Goal: Navigation & Orientation: Go to known website

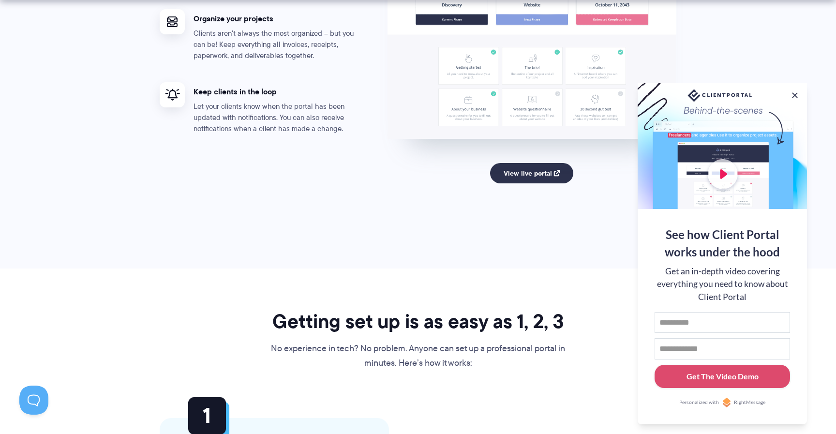
scroll to position [2090, 0]
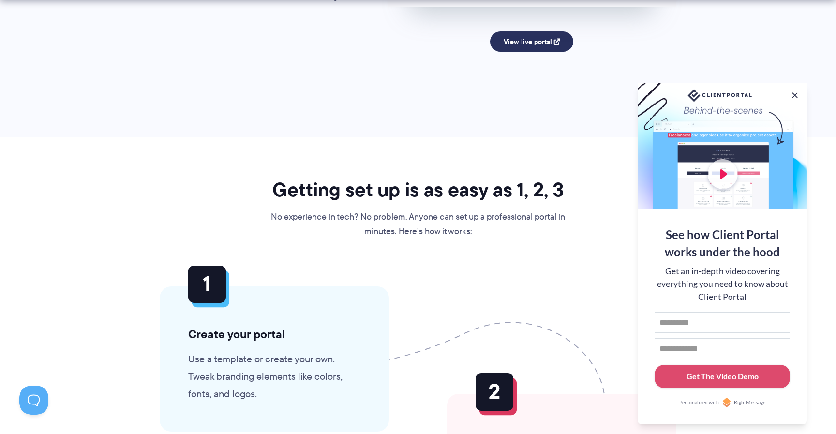
click at [541, 43] on link "View live portal" at bounding box center [532, 41] width 84 height 20
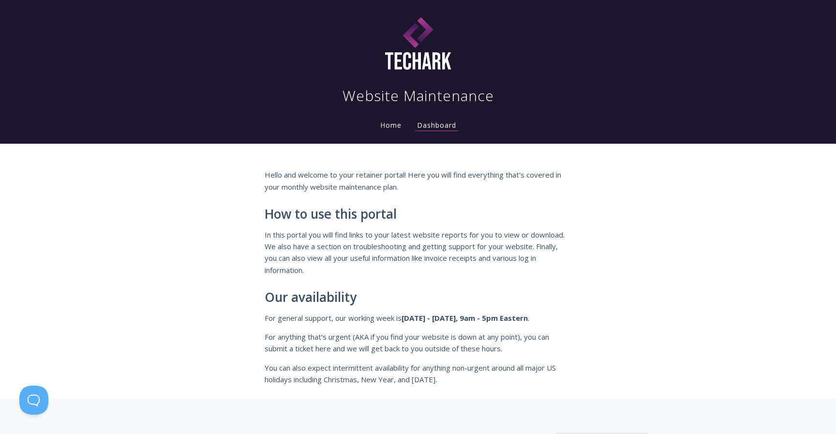
click at [400, 126] on link "Home" at bounding box center [390, 124] width 25 height 9
